Goal: Task Accomplishment & Management: Manage account settings

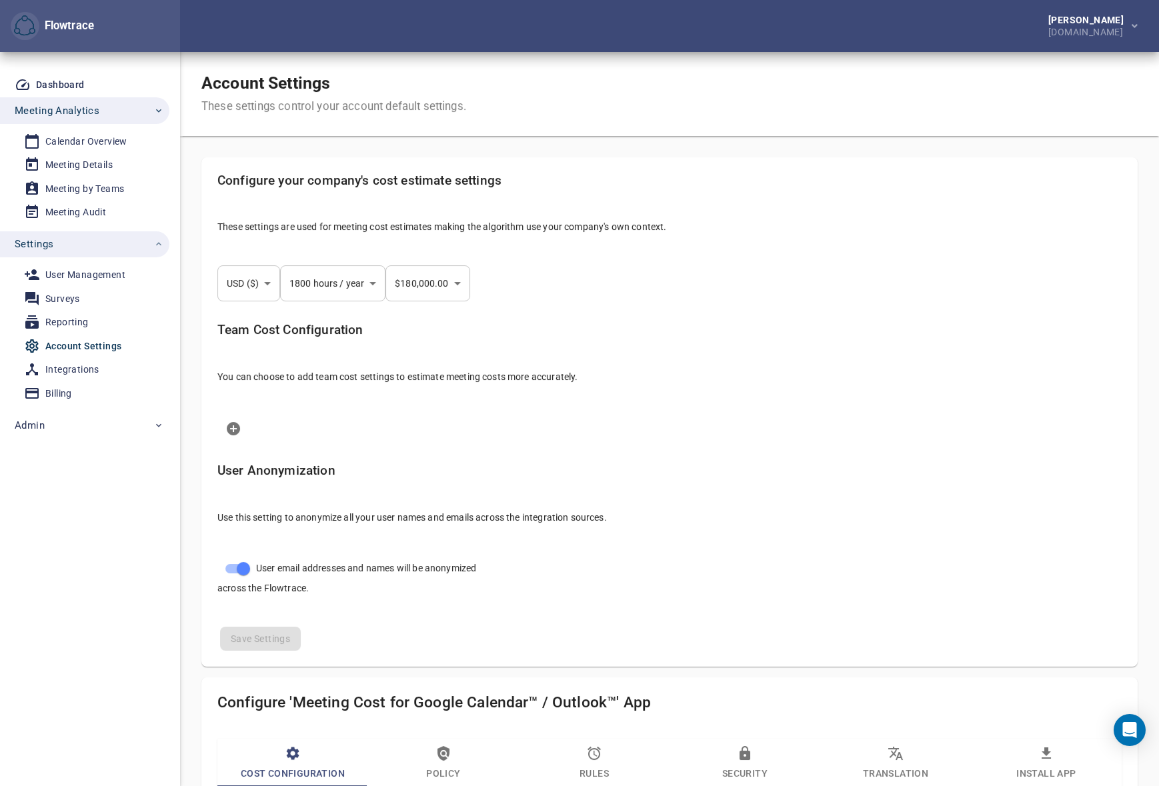
select select "***"
click at [89, 142] on div "Calendar Overview" at bounding box center [86, 141] width 82 height 17
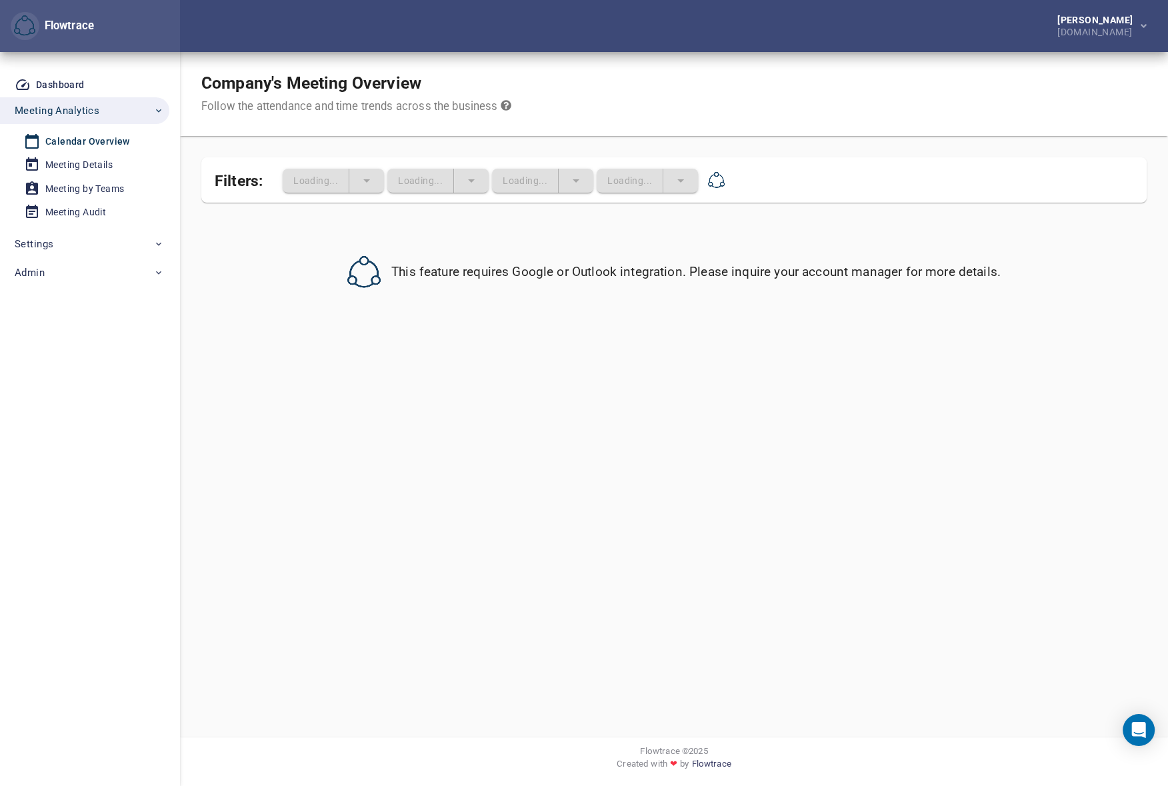
click at [802, 57] on div "Company's Meeting Overview Follow the attendance and time trends across the bus…" at bounding box center [674, 94] width 988 height 84
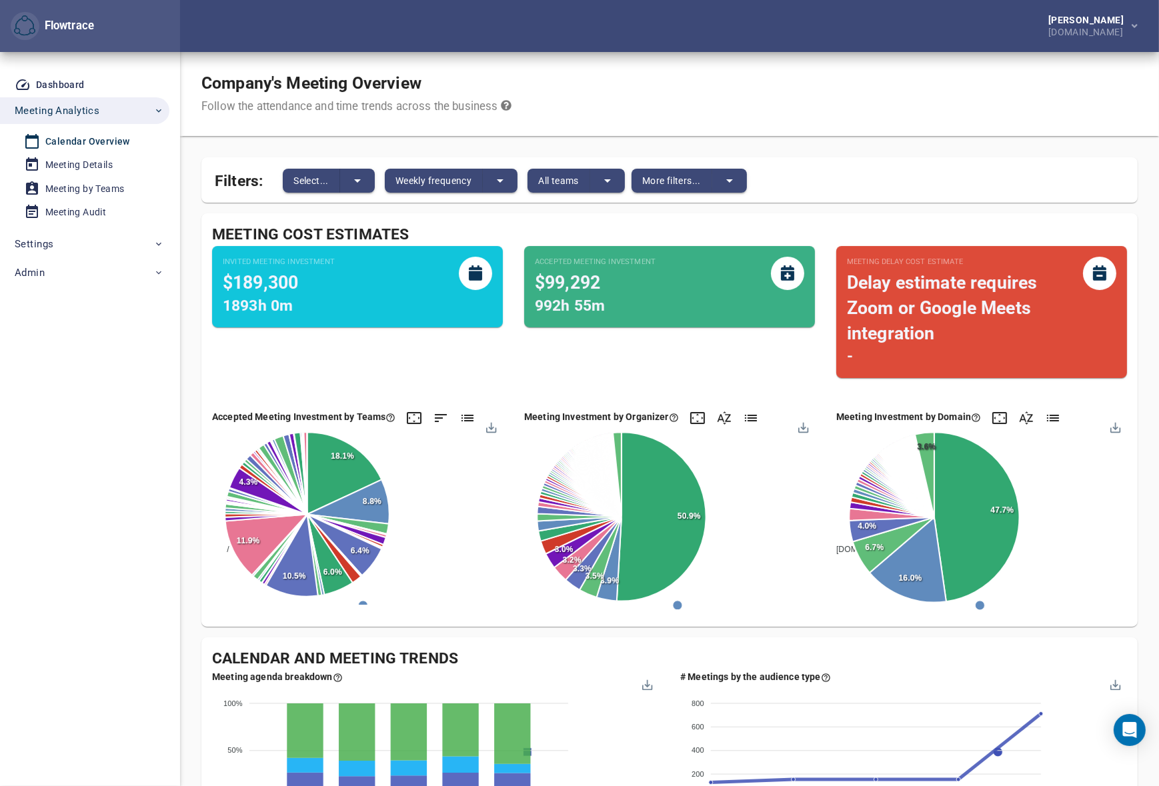
click at [800, 100] on div "Company's Meeting Overview Follow the attendance and time trends across the bus…" at bounding box center [669, 94] width 979 height 84
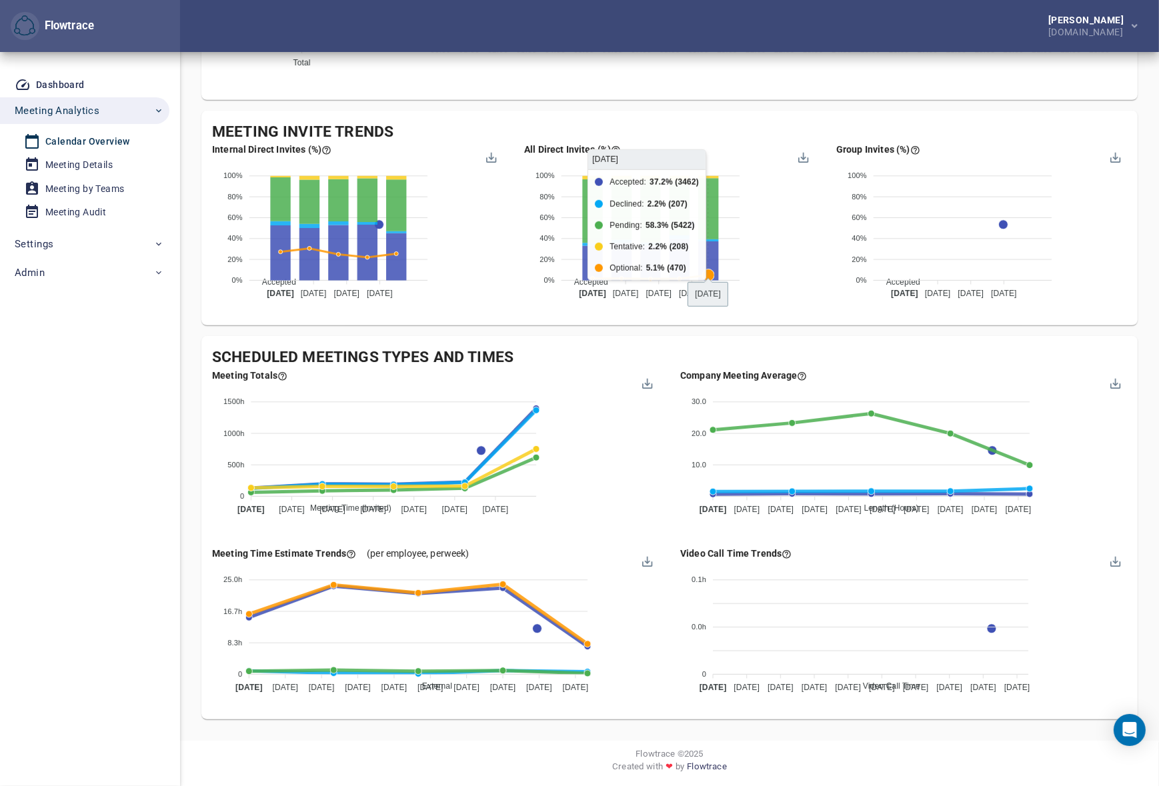
scroll to position [1052, 0]
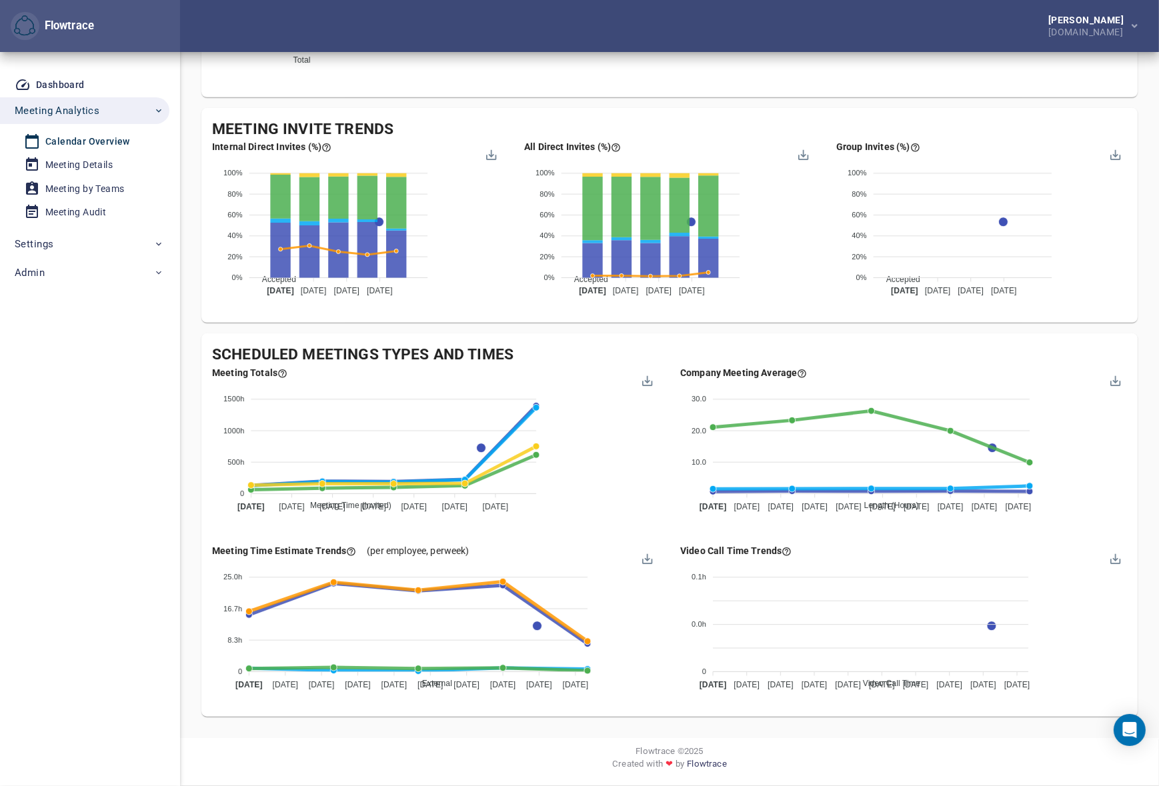
click at [892, 11] on div "[PERSON_NAME] [DOMAIN_NAME]" at bounding box center [669, 26] width 979 height 52
click at [793, 27] on div "[PERSON_NAME] [DOMAIN_NAME]" at bounding box center [669, 26] width 979 height 52
